Goal: Navigation & Orientation: Find specific page/section

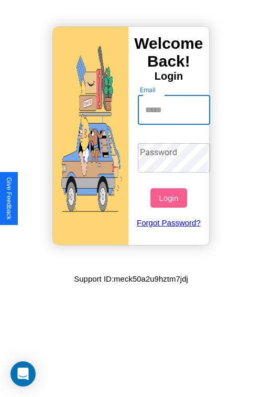
click at [175, 110] on input "Email" at bounding box center [174, 110] width 73 height 29
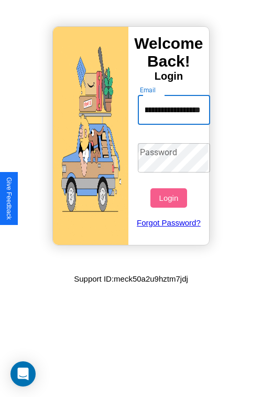
scroll to position [0, 40]
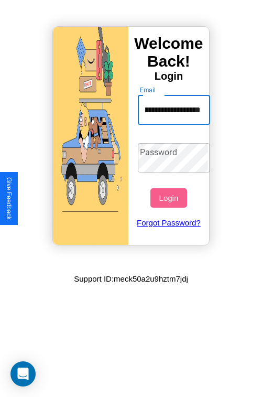
type input "**********"
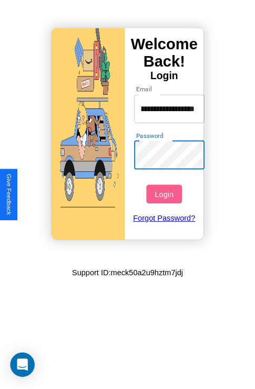
scroll to position [0, 0]
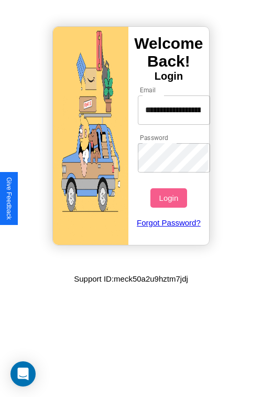
click at [170, 198] on button "Login" at bounding box center [169, 197] width 36 height 19
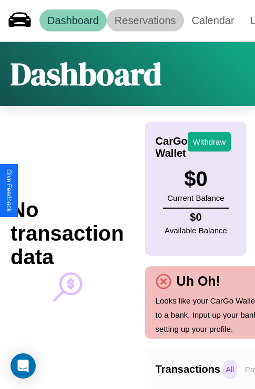
click at [145, 20] on link "Reservations" at bounding box center [145, 20] width 77 height 22
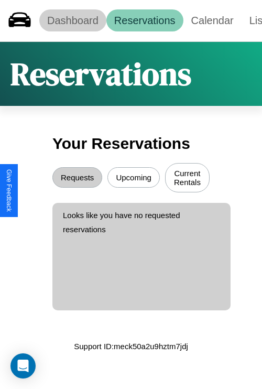
click at [72, 20] on link "Dashboard" at bounding box center [72, 20] width 67 height 22
